Goal: Task Accomplishment & Management: Use online tool/utility

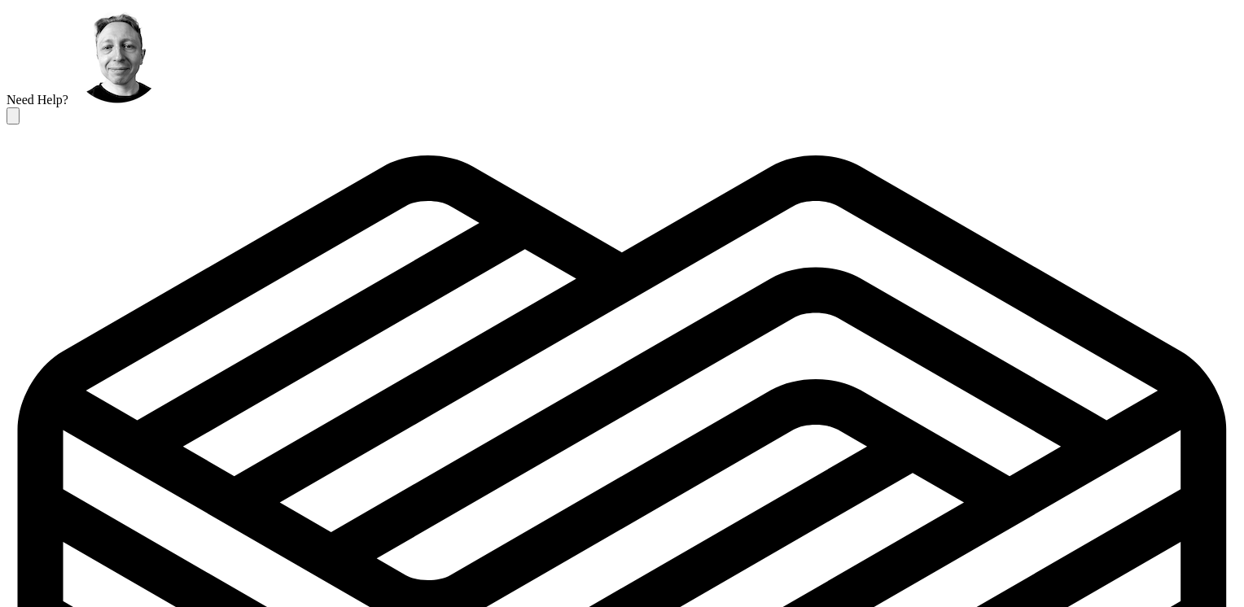
scroll to position [0, 270]
